Goal: Information Seeking & Learning: Learn about a topic

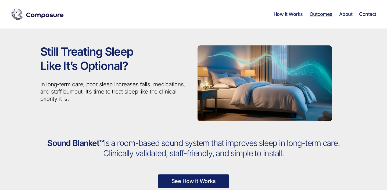
click at [321, 15] on link "Outcomes" at bounding box center [321, 14] width 23 height 6
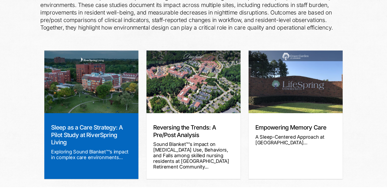
scroll to position [105, 0]
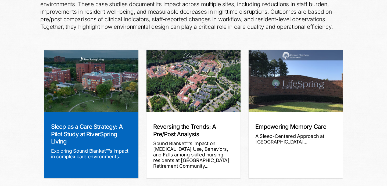
click at [100, 134] on link "Sleep as a Care Strategy: A Pilot Study at RiverSpring Living" at bounding box center [87, 134] width 72 height 22
